Goal: Information Seeking & Learning: Find specific fact

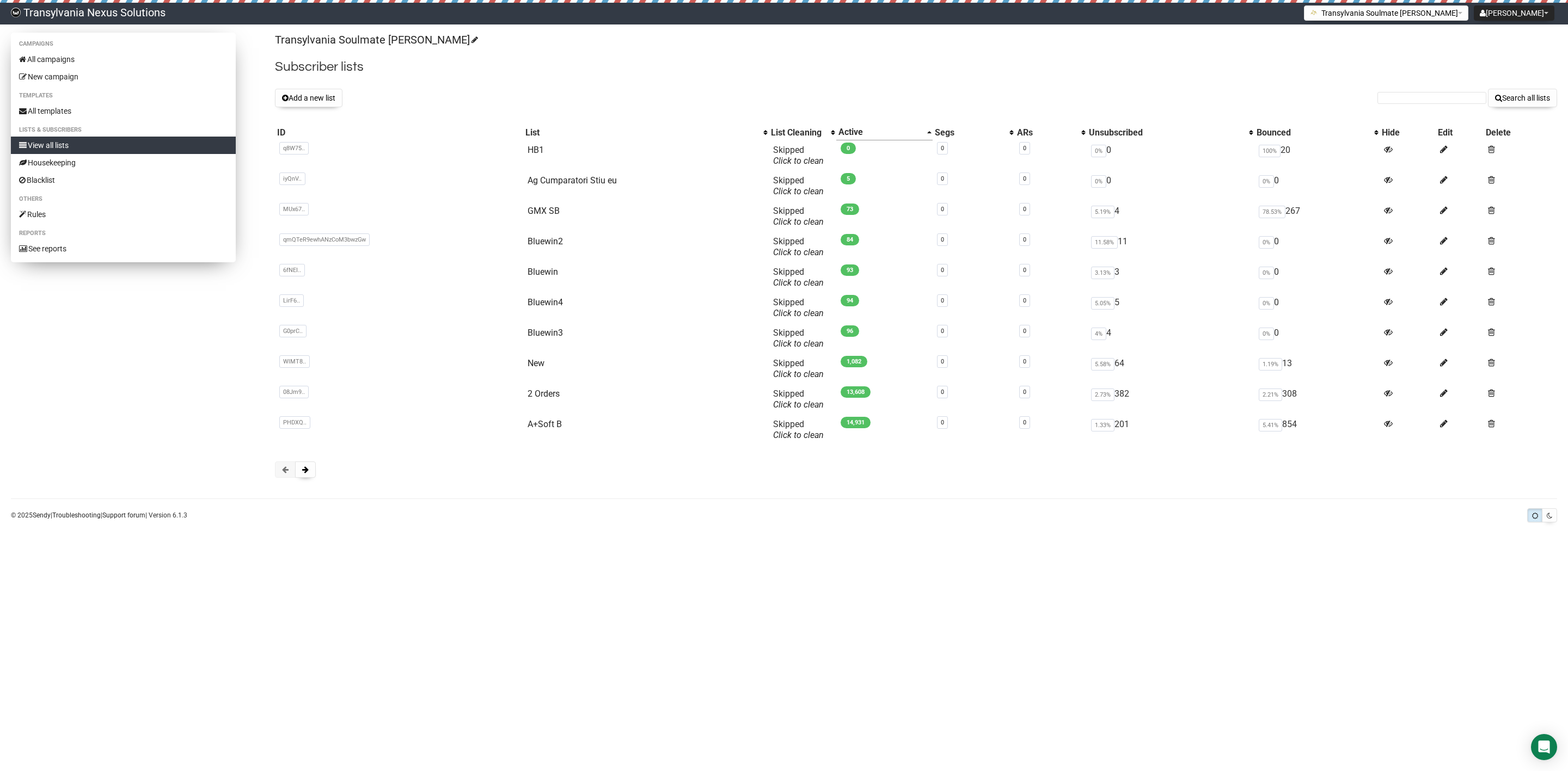
click at [120, 142] on link "View all lists" at bounding box center [123, 145] width 225 height 18
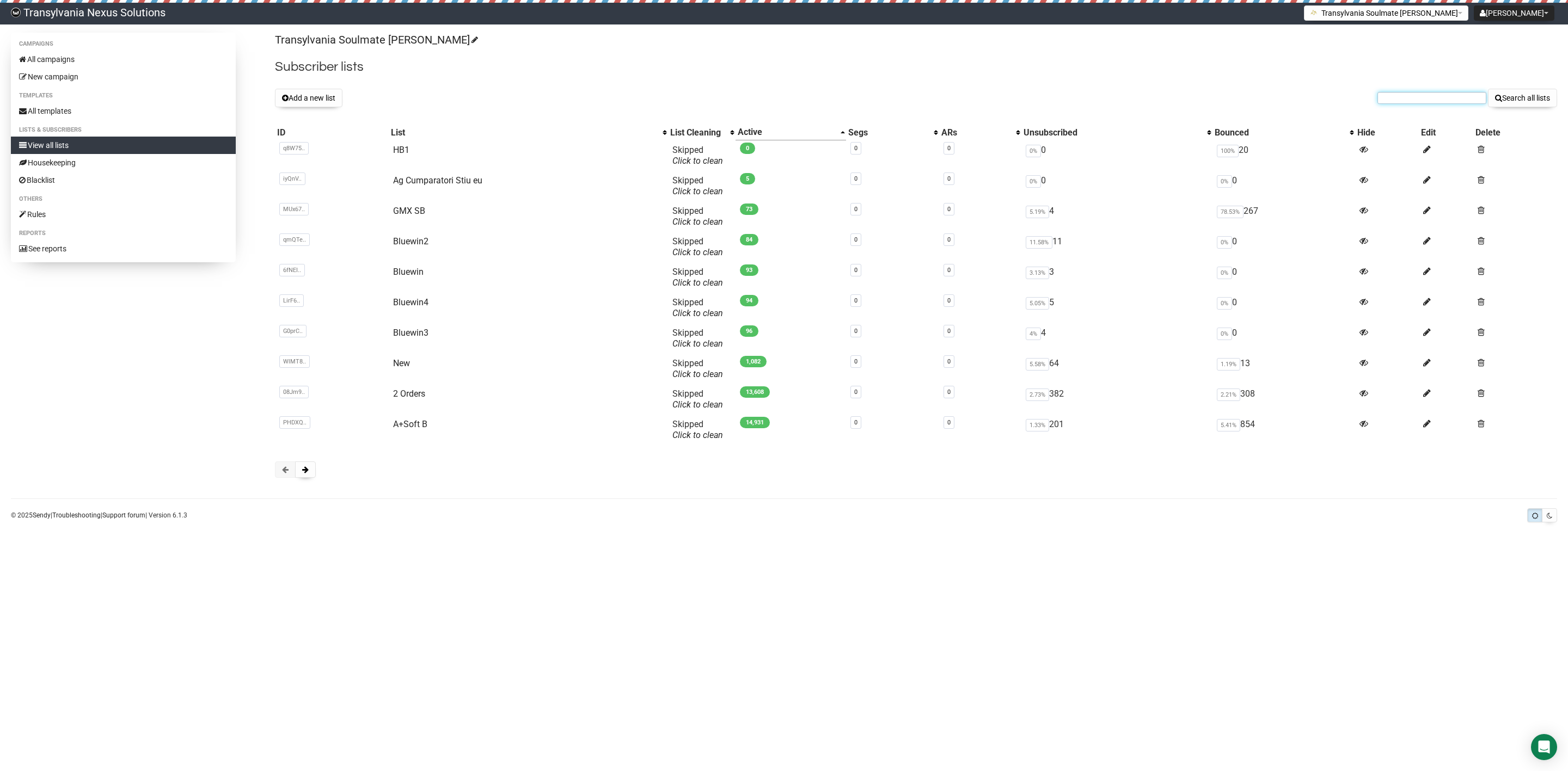
click at [1381, 97] on input "text" at bounding box center [1432, 98] width 109 height 12
paste input "elke1309@gmail.com"
type input "elke1309@gmail.com"
click at [1517, 92] on button "Search all lists" at bounding box center [1522, 98] width 69 height 18
click at [305, 474] on span at bounding box center [305, 469] width 6 height 8
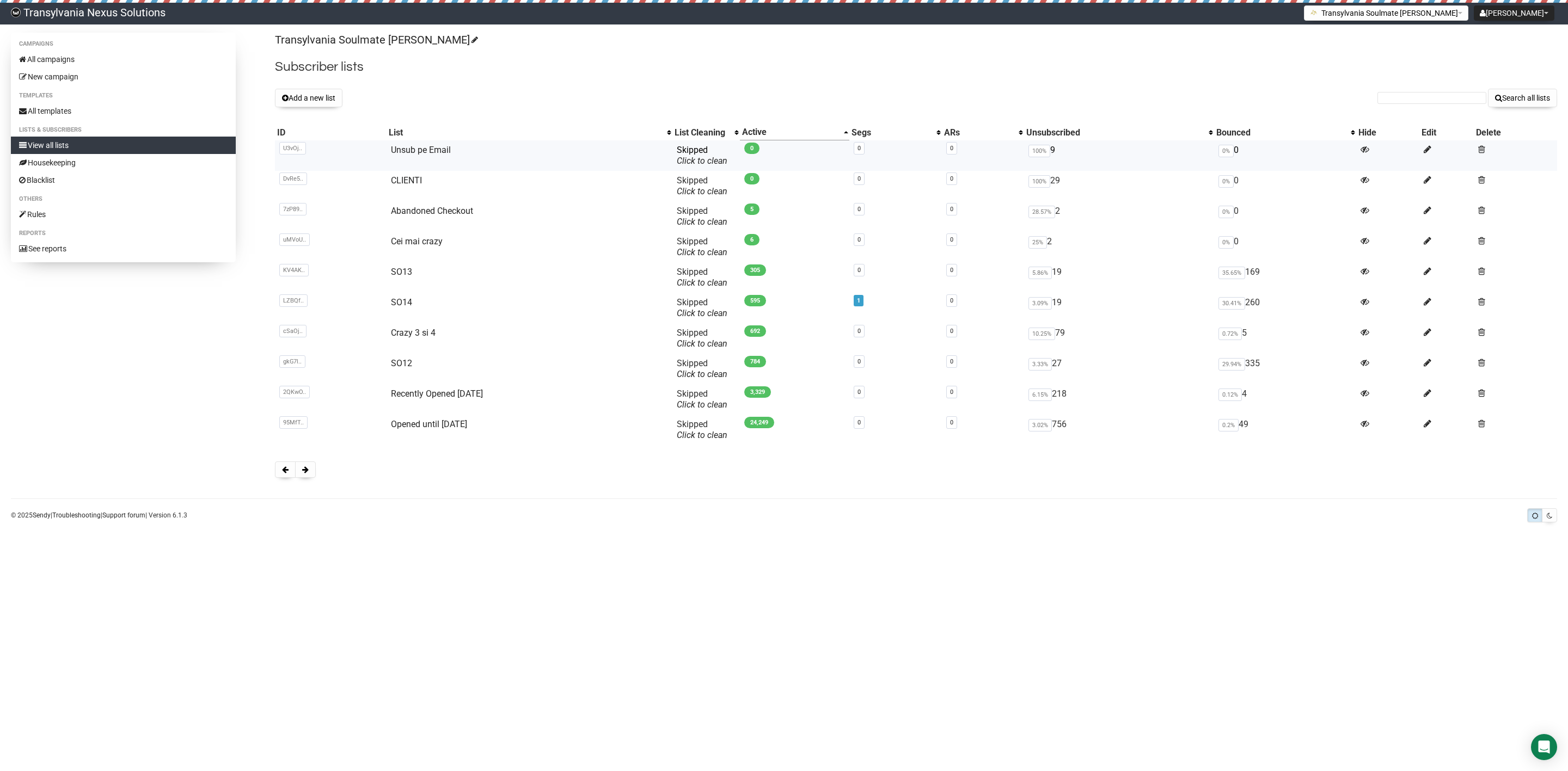
click at [408, 157] on td "Unsub pe Email" at bounding box center [529, 156] width 286 height 31
click at [417, 143] on td "Unsub pe Email" at bounding box center [529, 156] width 286 height 31
click at [421, 149] on link "Unsub pe Email" at bounding box center [420, 150] width 60 height 11
click at [1410, 108] on div "Transylvania Soulmate [PERSON_NAME] Subscriber lists Add a new list Search all …" at bounding box center [916, 260] width 1282 height 456
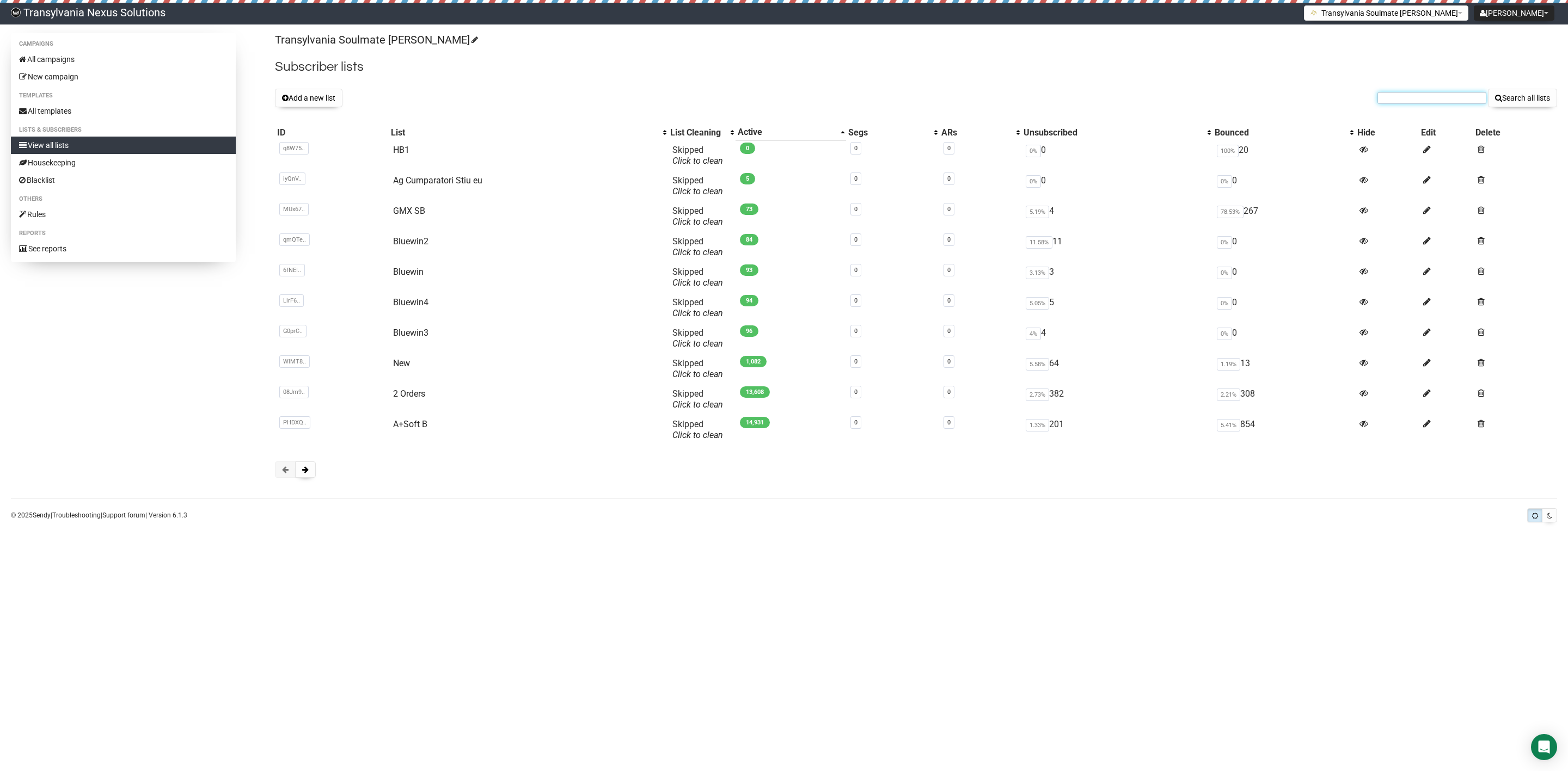
click at [1411, 101] on input "text" at bounding box center [1432, 98] width 109 height 12
paste input "[EMAIL_ADDRESS][DOMAIN_NAME]"
type input "[EMAIL_ADDRESS][DOMAIN_NAME]"
click at [1528, 110] on div "Transylvania Soulmate [PERSON_NAME] Subscriber lists Add a new list [EMAIL_ADDR…" at bounding box center [916, 260] width 1282 height 456
click at [1507, 93] on button "Search all lists" at bounding box center [1522, 98] width 69 height 18
